Goal: Task Accomplishment & Management: Use online tool/utility

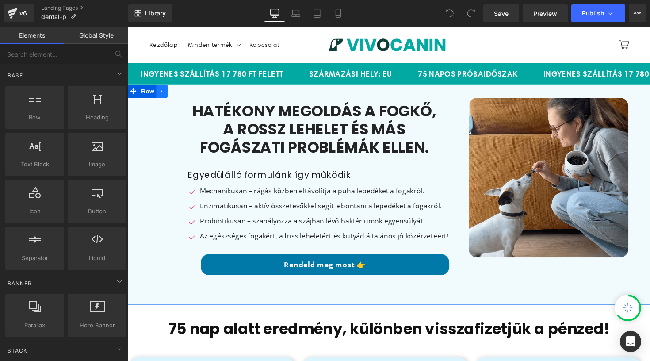
click at [161, 96] on link at bounding box center [162, 92] width 11 height 13
click at [163, 92] on icon at bounding box center [163, 93] width 6 height 6
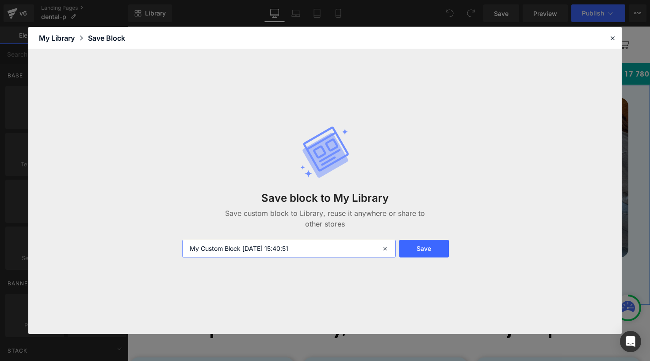
click at [249, 241] on input "My Custom Block 2025-08-15 15:40:51" at bounding box center [289, 249] width 214 height 18
type input "dental lander product 1"
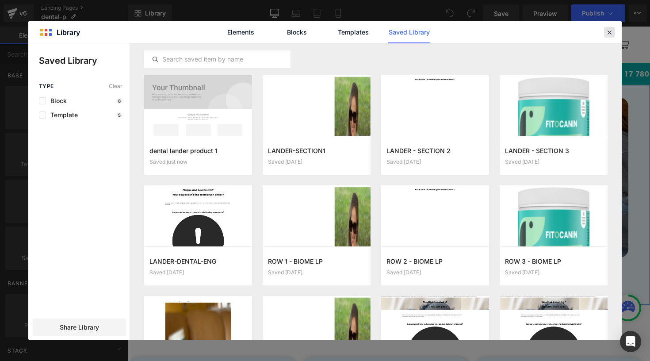
click at [611, 33] on icon at bounding box center [609, 32] width 8 height 8
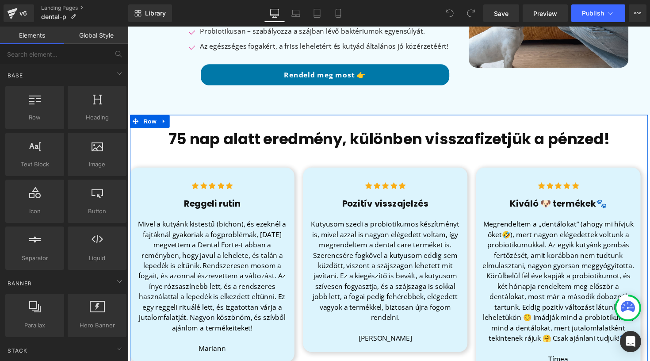
scroll to position [196, 0]
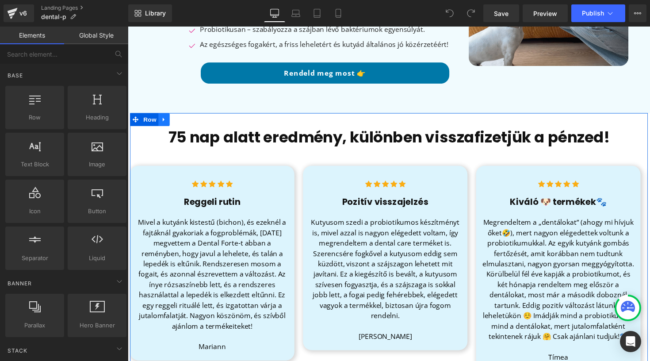
click at [166, 121] on icon at bounding box center [165, 121] width 6 height 7
click at [162, 122] on icon at bounding box center [165, 121] width 6 height 7
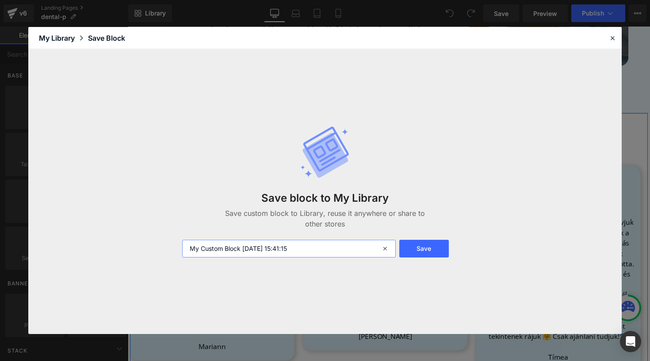
click at [240, 242] on input "My Custom Block 2025-08-15 15:41:15" at bounding box center [289, 249] width 214 height 18
type input "dental lander product 2"
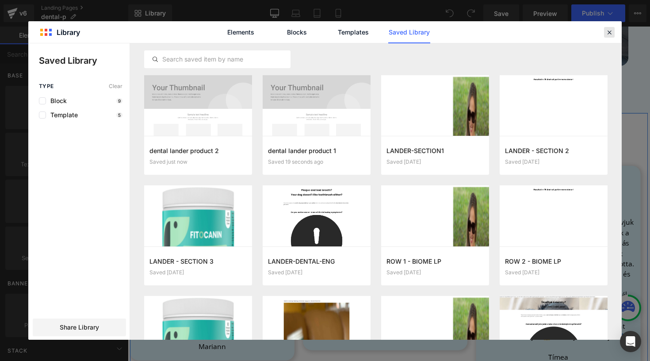
click at [606, 35] on icon at bounding box center [609, 32] width 8 height 8
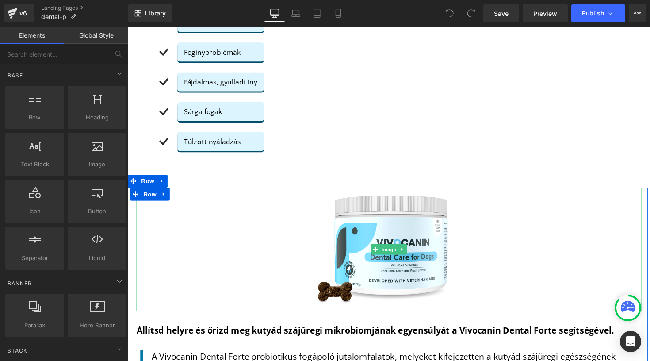
scroll to position [643, 0]
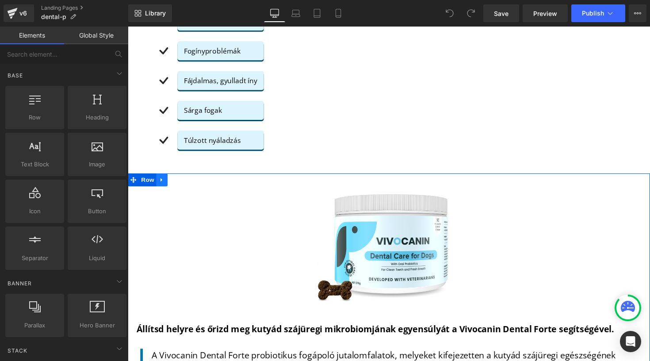
click at [160, 180] on icon at bounding box center [163, 183] width 6 height 7
click at [160, 180] on icon at bounding box center [163, 183] width 6 height 6
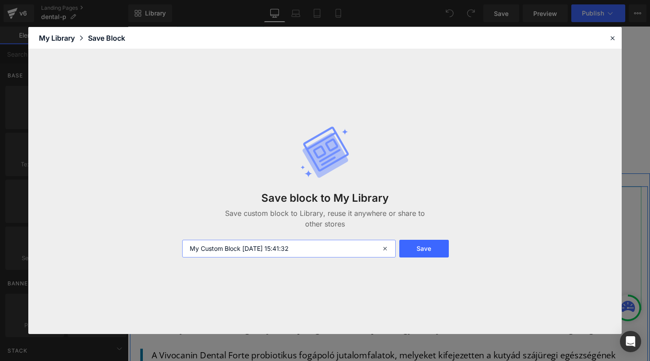
click at [247, 248] on input "My Custom Block 2025-08-15 15:41:32" at bounding box center [289, 249] width 214 height 18
type input "dental lander product 3"
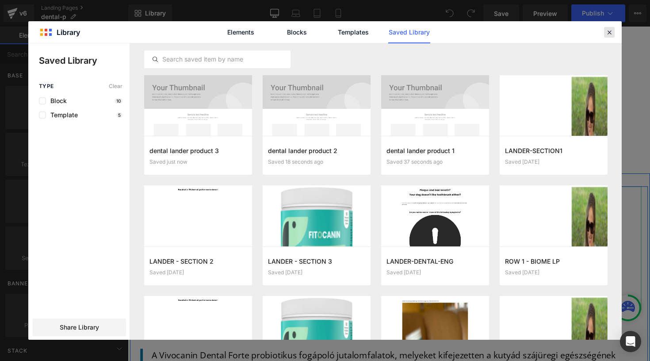
click at [605, 30] on icon at bounding box center [609, 32] width 8 height 8
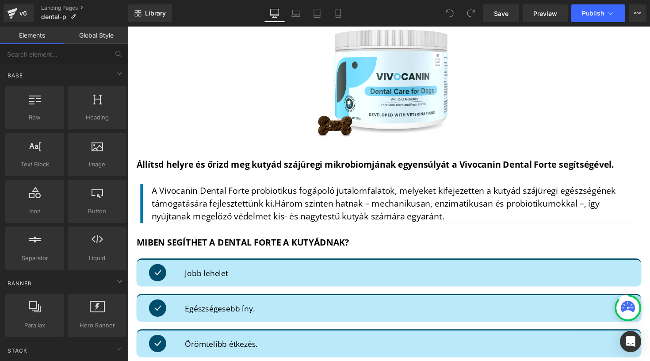
scroll to position [824, 0]
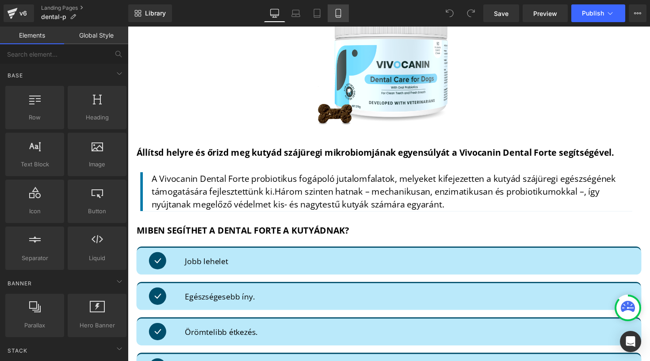
click at [347, 13] on link "Mobile" at bounding box center [338, 13] width 21 height 18
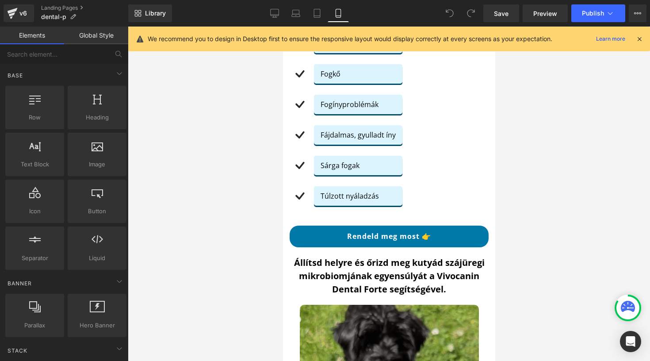
scroll to position [959, 0]
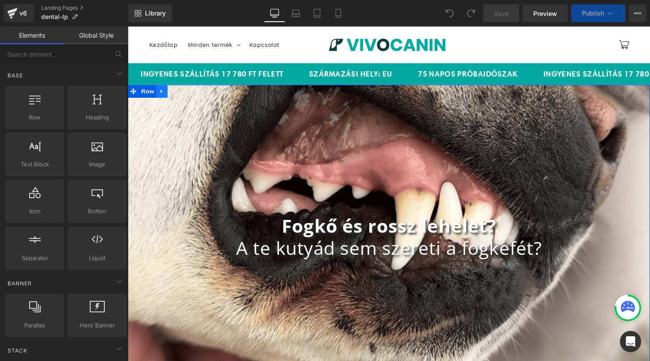
click at [160, 93] on icon at bounding box center [163, 92] width 6 height 7
click at [184, 94] on icon at bounding box center [186, 93] width 6 height 6
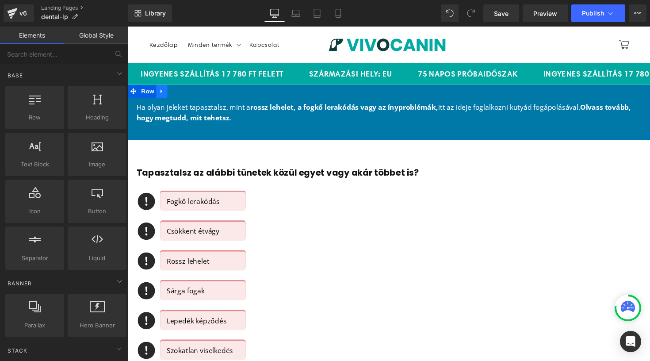
click at [163, 93] on icon at bounding box center [163, 92] width 6 height 7
click at [180, 92] on link at bounding box center [185, 92] width 11 height 13
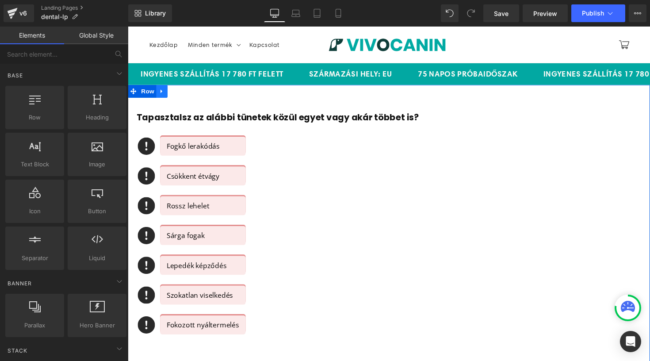
click at [161, 93] on icon at bounding box center [162, 93] width 2 height 4
click at [183, 93] on icon at bounding box center [186, 93] width 6 height 6
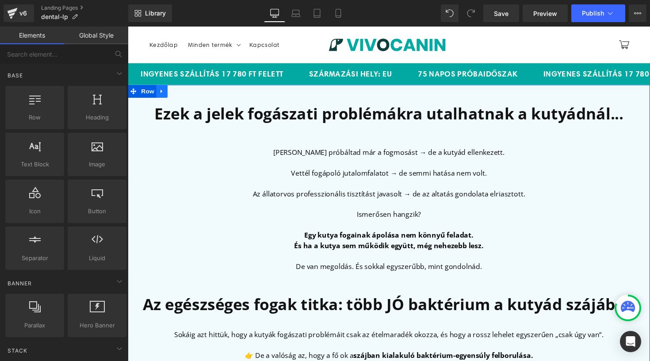
click at [161, 91] on icon at bounding box center [162, 93] width 2 height 4
click at [183, 92] on icon at bounding box center [186, 93] width 6 height 6
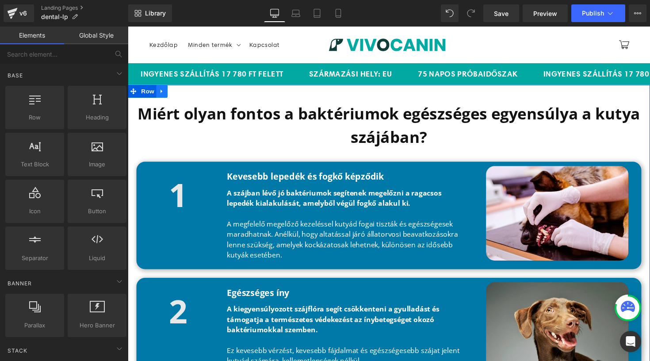
click at [162, 89] on icon at bounding box center [163, 92] width 6 height 7
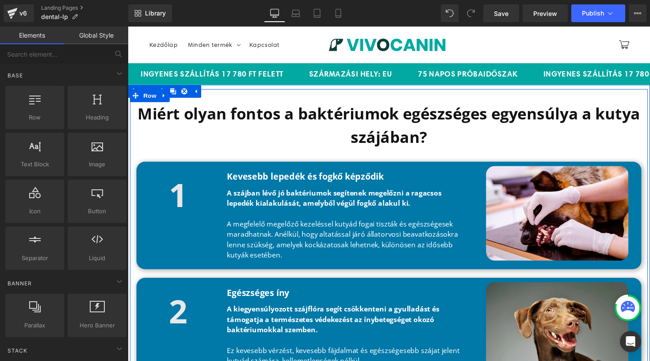
click at [181, 92] on div at bounding box center [395, 97] width 531 height 13
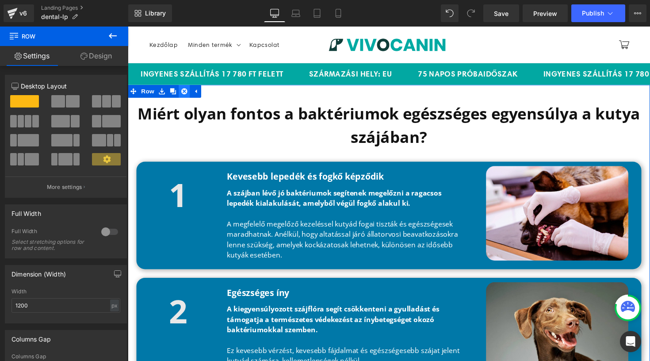
click at [184, 90] on icon at bounding box center [186, 93] width 6 height 6
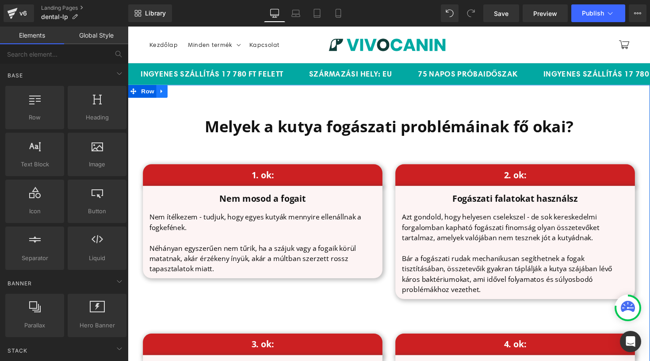
click at [161, 92] on icon at bounding box center [162, 93] width 2 height 4
click at [183, 91] on icon at bounding box center [186, 93] width 6 height 6
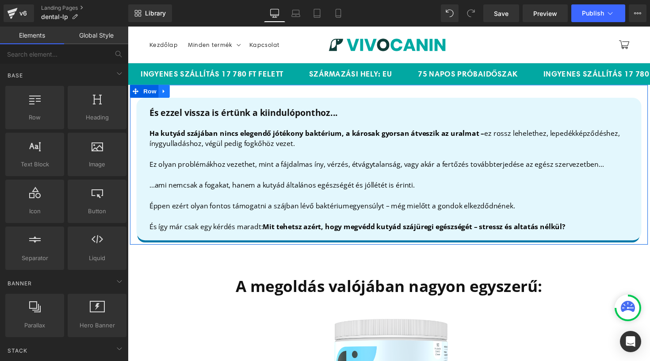
click at [161, 89] on link at bounding box center [164, 92] width 11 height 13
click at [183, 89] on link at bounding box center [187, 92] width 11 height 13
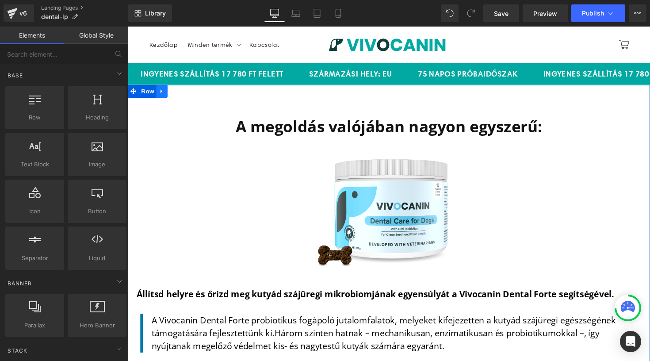
click at [160, 90] on icon at bounding box center [163, 92] width 6 height 7
click at [180, 89] on link at bounding box center [185, 92] width 11 height 13
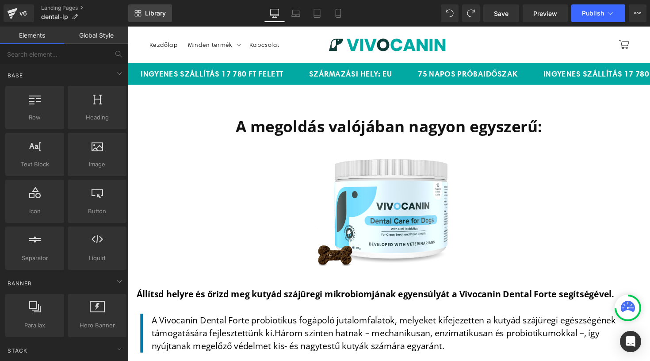
click at [145, 14] on span "Library" at bounding box center [155, 13] width 21 height 8
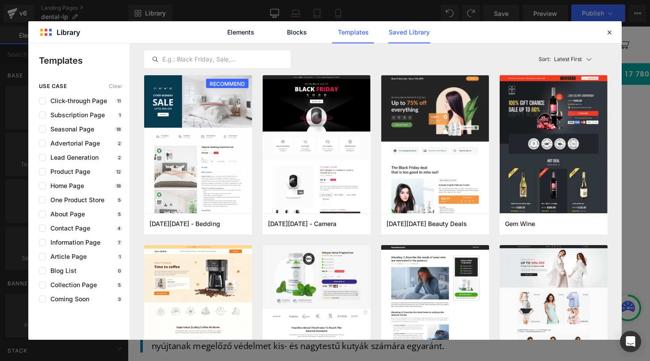
click at [413, 37] on link "Saved Library" at bounding box center [409, 32] width 42 height 22
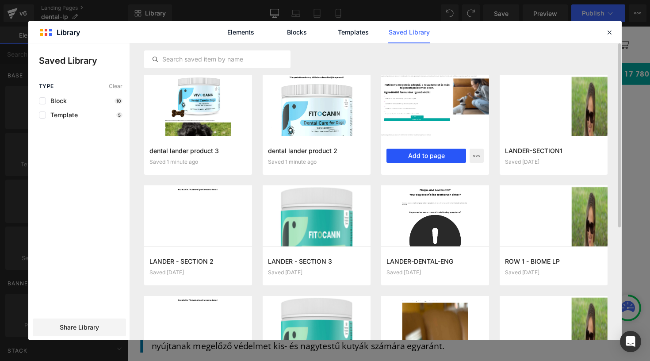
click at [427, 158] on button "Add to page" at bounding box center [426, 156] width 80 height 14
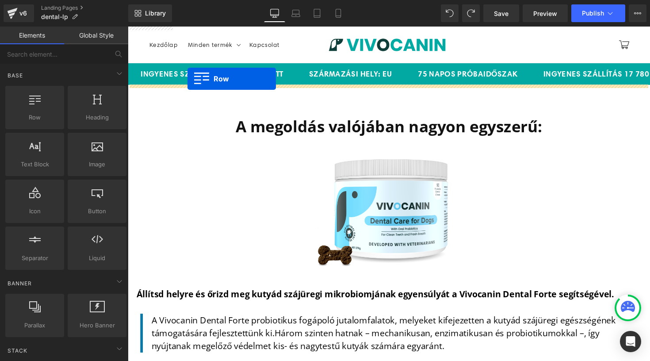
drag, startPoint x: 149, startPoint y: 79, endPoint x: 189, endPoint y: 80, distance: 40.3
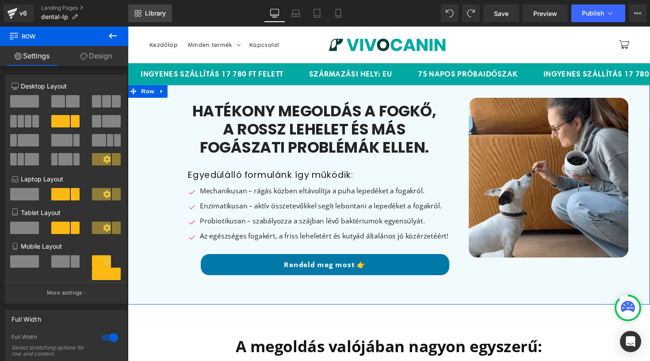
click at [154, 12] on span "Library" at bounding box center [155, 13] width 21 height 8
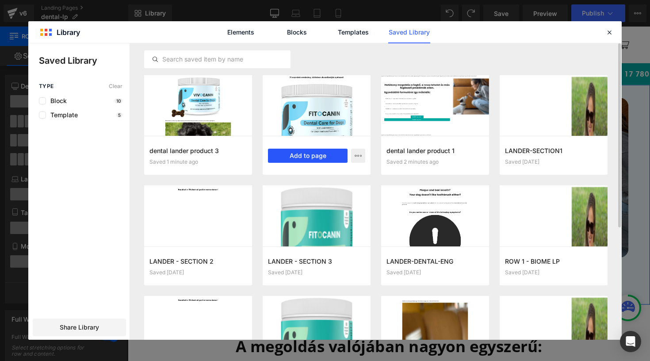
click at [318, 157] on button "Add to page" at bounding box center [308, 156] width 80 height 14
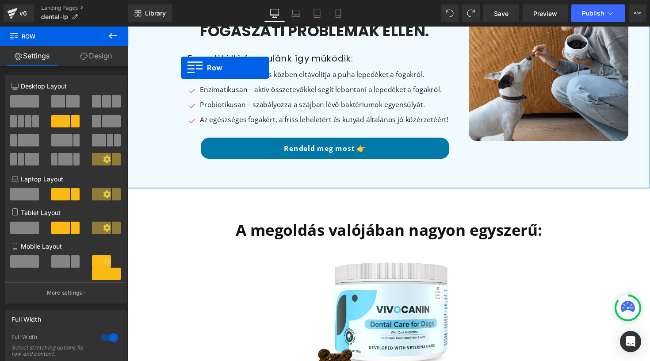
scroll to position [110, 0]
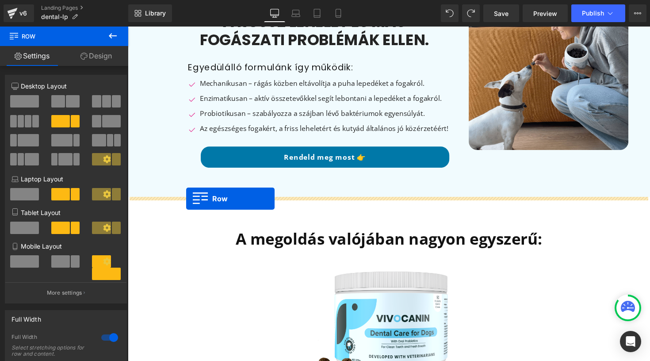
drag, startPoint x: 153, startPoint y: 77, endPoint x: 188, endPoint y: 203, distance: 130.8
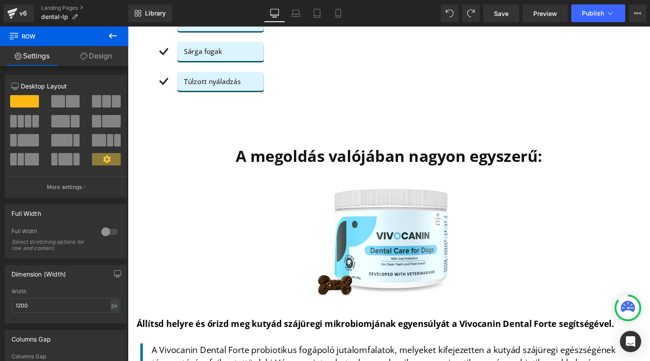
scroll to position [703, 0]
click at [157, 17] on link "Library" at bounding box center [150, 13] width 44 height 18
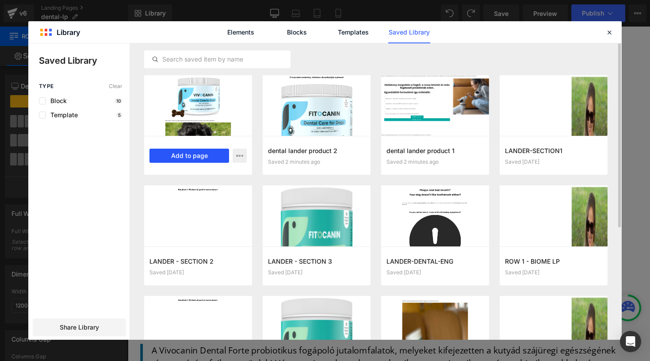
click at [197, 151] on button "Add to page" at bounding box center [189, 156] width 80 height 14
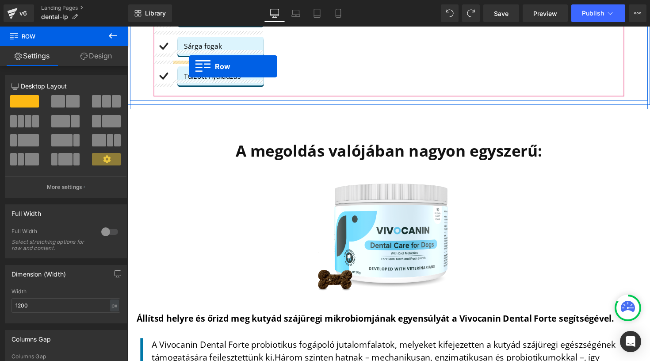
scroll to position [692, 0]
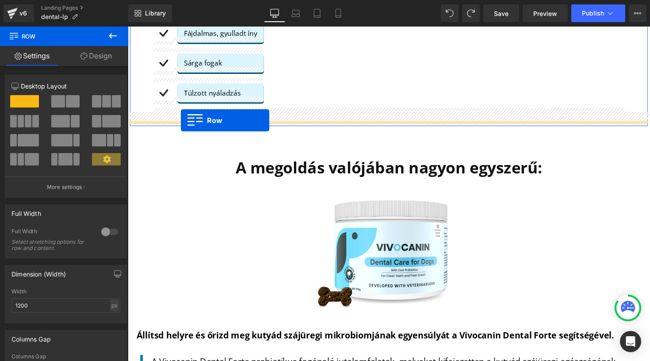
drag, startPoint x: 153, startPoint y: 80, endPoint x: 182, endPoint y: 122, distance: 51.6
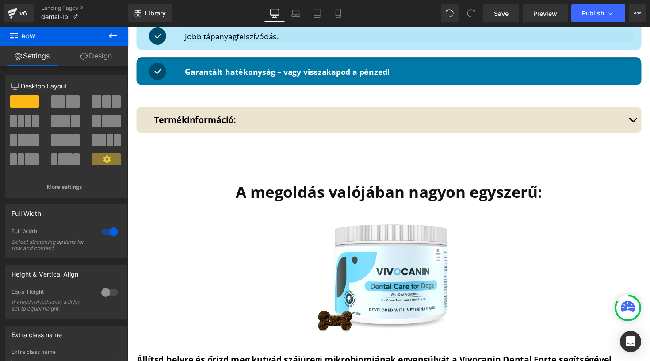
scroll to position [1223, 0]
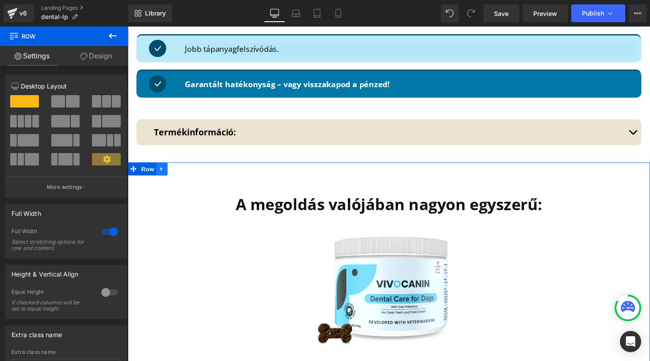
click at [162, 169] on icon at bounding box center [163, 172] width 6 height 7
click at [183, 169] on icon at bounding box center [186, 172] width 6 height 6
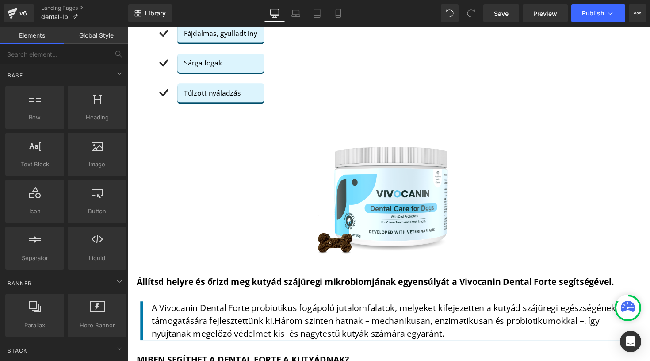
scroll to position [691, 0]
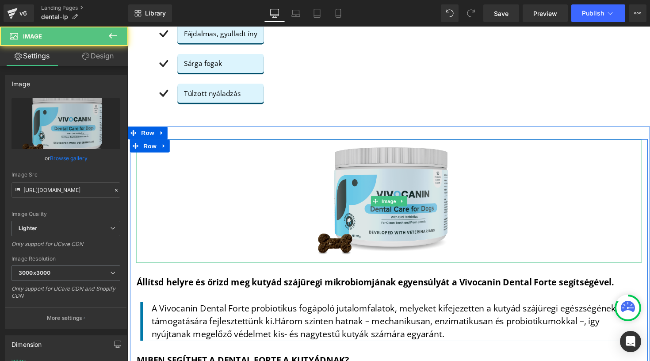
click at [305, 180] on img at bounding box center [395, 205] width 181 height 127
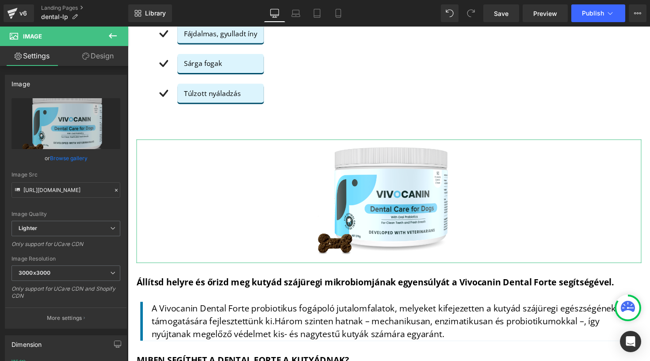
click at [96, 54] on link "Design" at bounding box center [98, 56] width 64 height 20
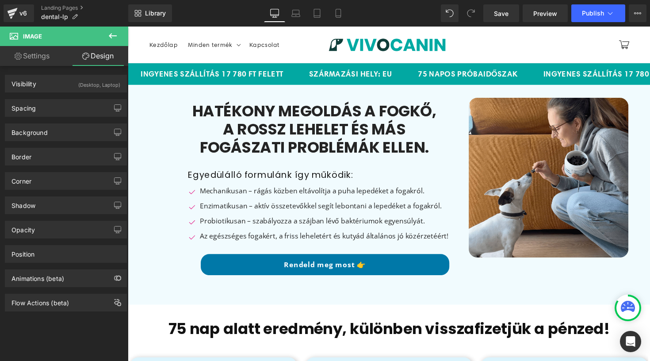
scroll to position [0, 0]
click at [337, 19] on link "Mobile" at bounding box center [338, 13] width 21 height 18
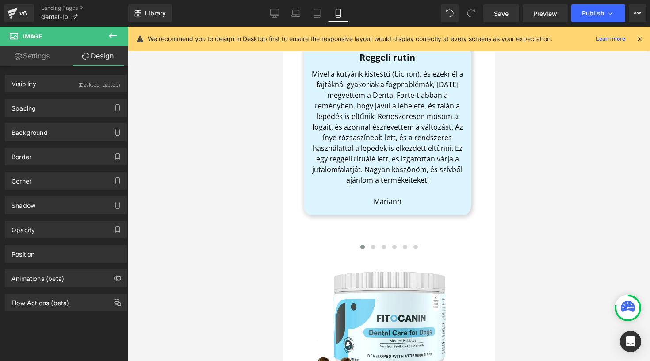
scroll to position [483, 0]
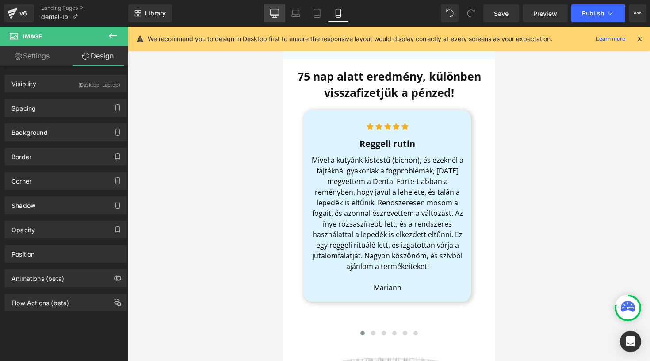
click at [269, 5] on link "Desktop" at bounding box center [274, 13] width 21 height 18
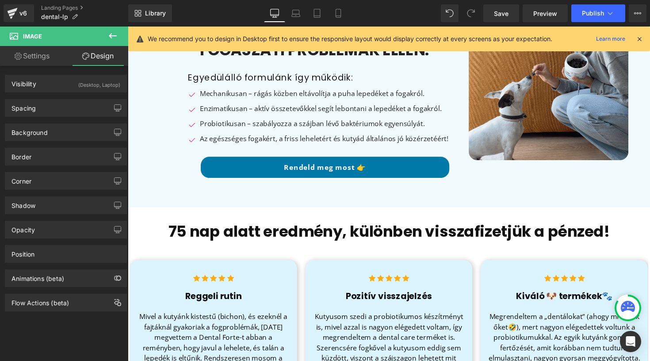
scroll to position [100, 0]
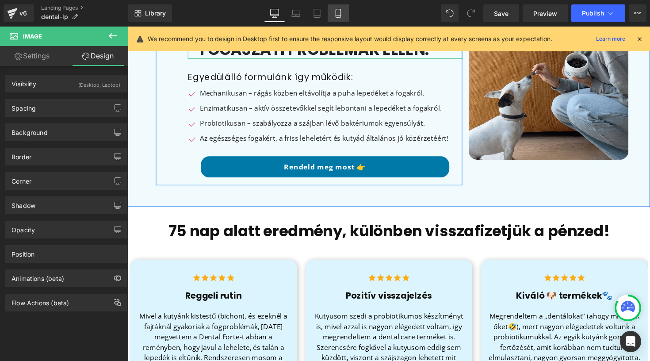
click at [338, 14] on icon at bounding box center [338, 13] width 9 height 9
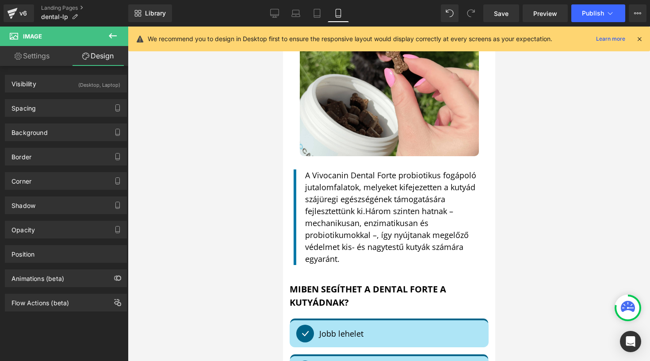
scroll to position [1343, 0]
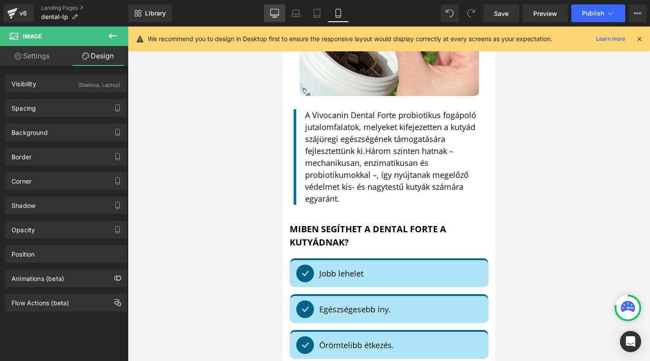
click at [277, 17] on icon at bounding box center [274, 13] width 9 height 9
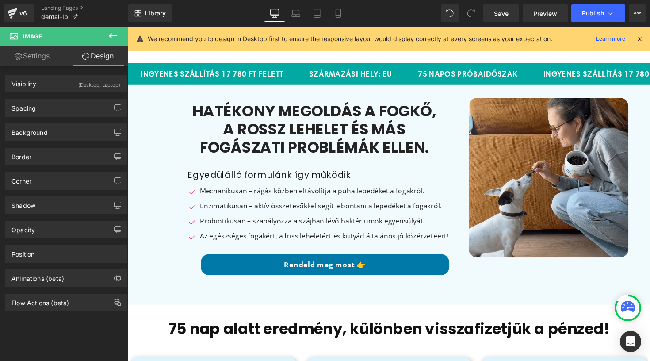
scroll to position [0, 0]
click at [640, 38] on icon at bounding box center [639, 39] width 8 height 8
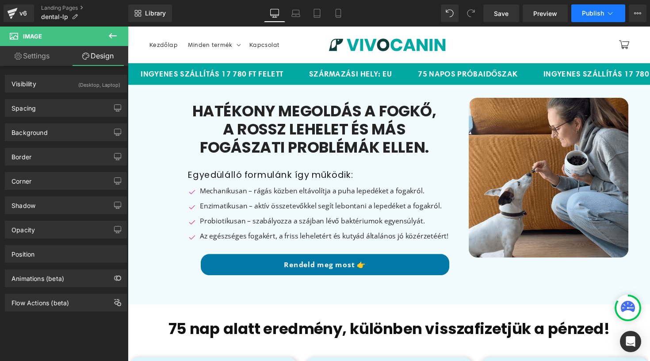
click at [586, 18] on button "Publish" at bounding box center [598, 13] width 54 height 18
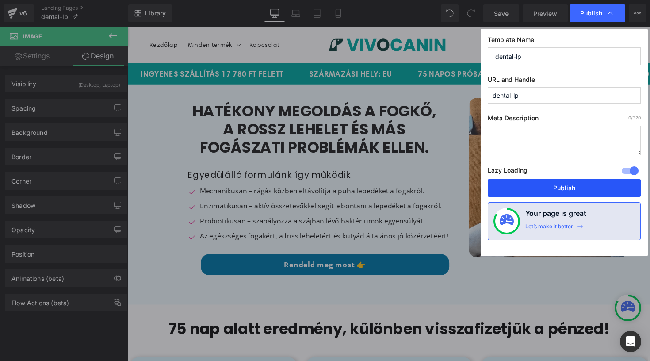
click at [536, 188] on button "Publish" at bounding box center [564, 188] width 153 height 18
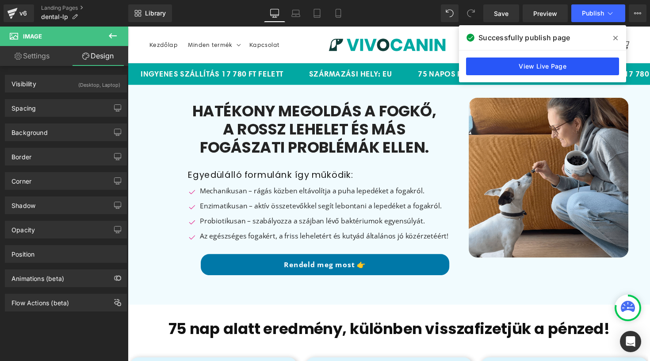
click at [491, 69] on link "View Live Page" at bounding box center [542, 66] width 153 height 18
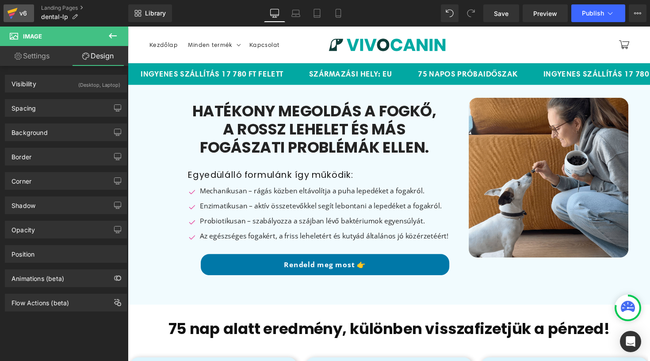
click at [14, 14] on icon at bounding box center [12, 14] width 6 height 4
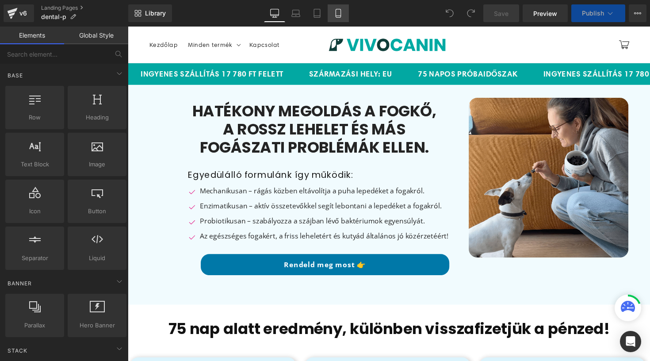
click at [338, 16] on icon at bounding box center [338, 13] width 9 height 9
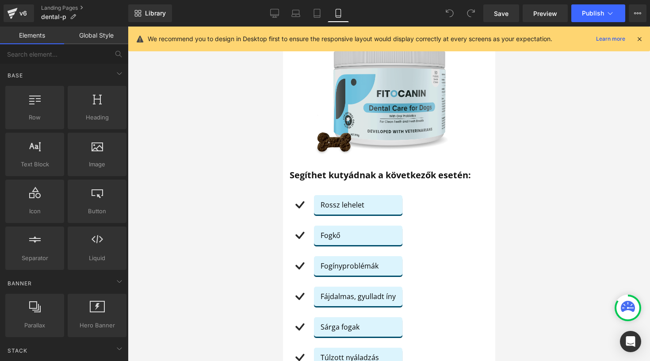
scroll to position [804, 0]
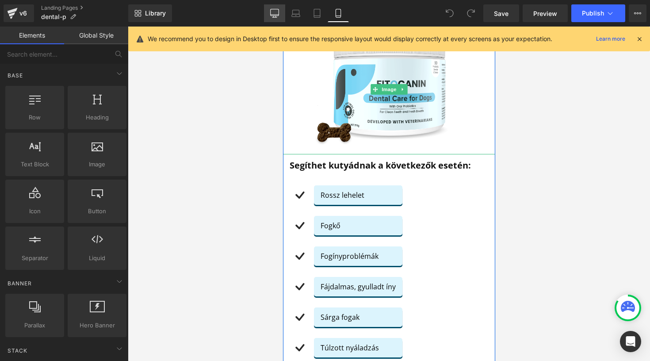
click at [273, 14] on icon at bounding box center [274, 13] width 9 height 9
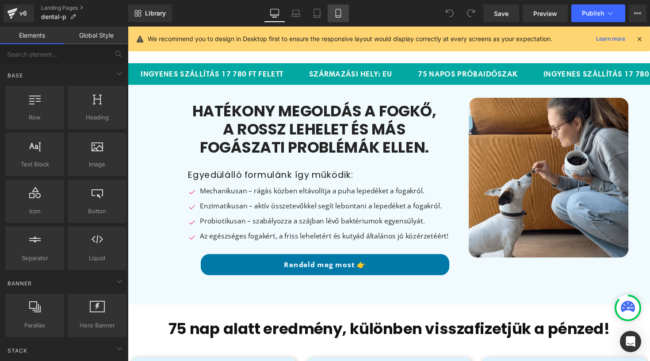
scroll to position [0, 0]
